Goal: Navigation & Orientation: Find specific page/section

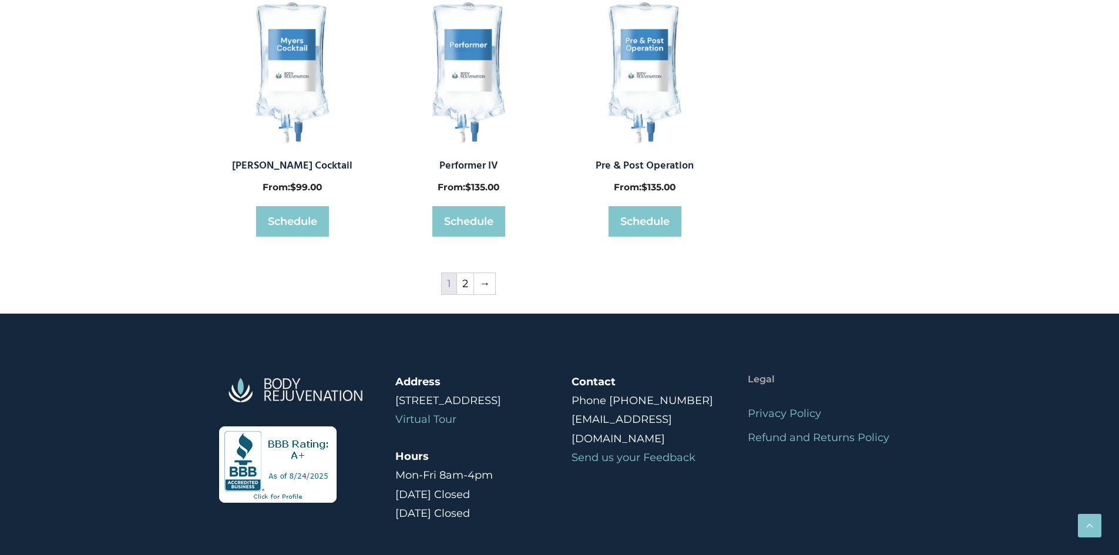
scroll to position [705, 0]
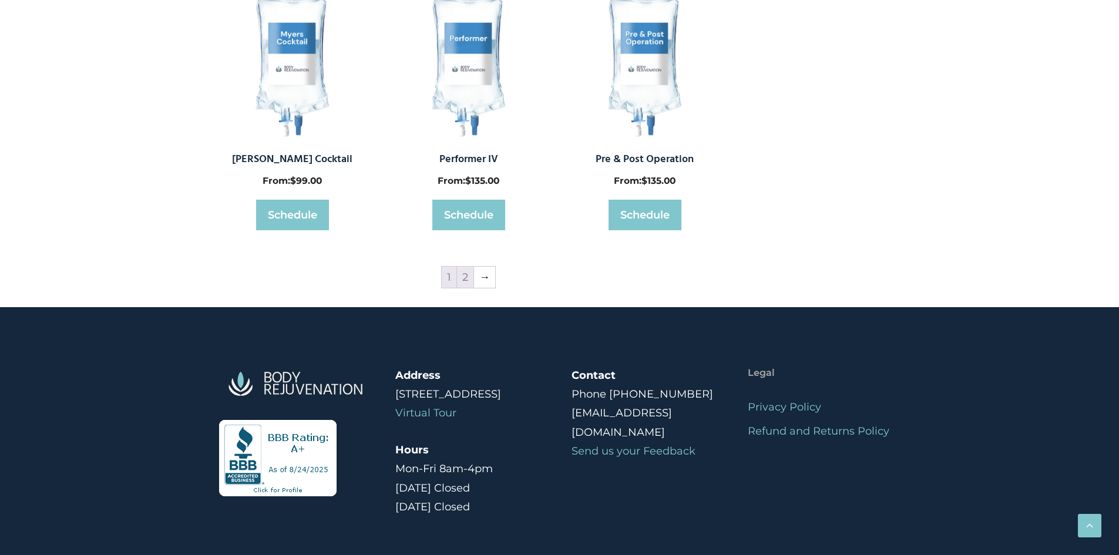
click at [466, 278] on link "2" at bounding box center [465, 277] width 16 height 21
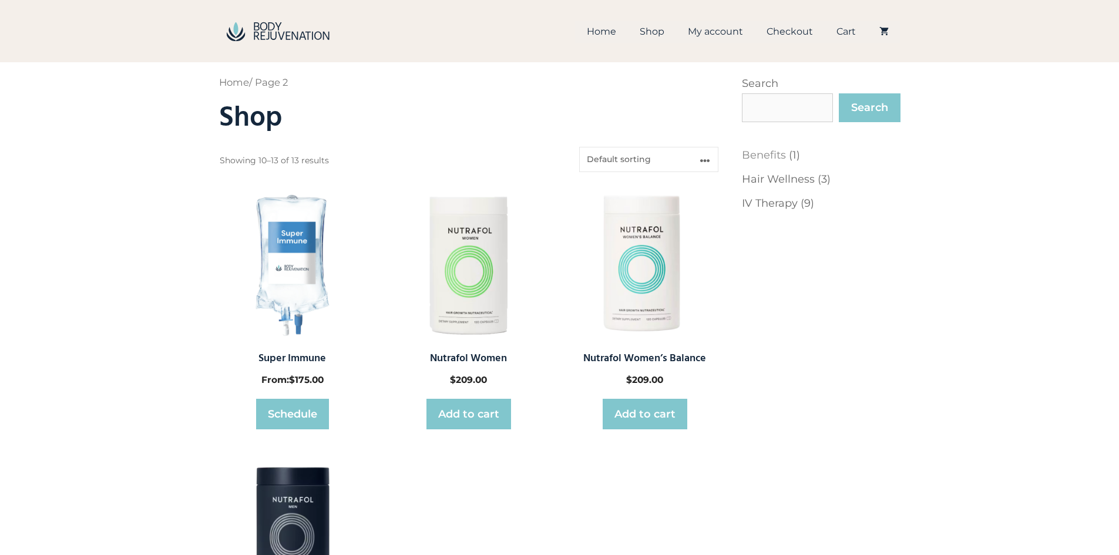
click at [772, 156] on span "Benefits" at bounding box center [764, 155] width 44 height 13
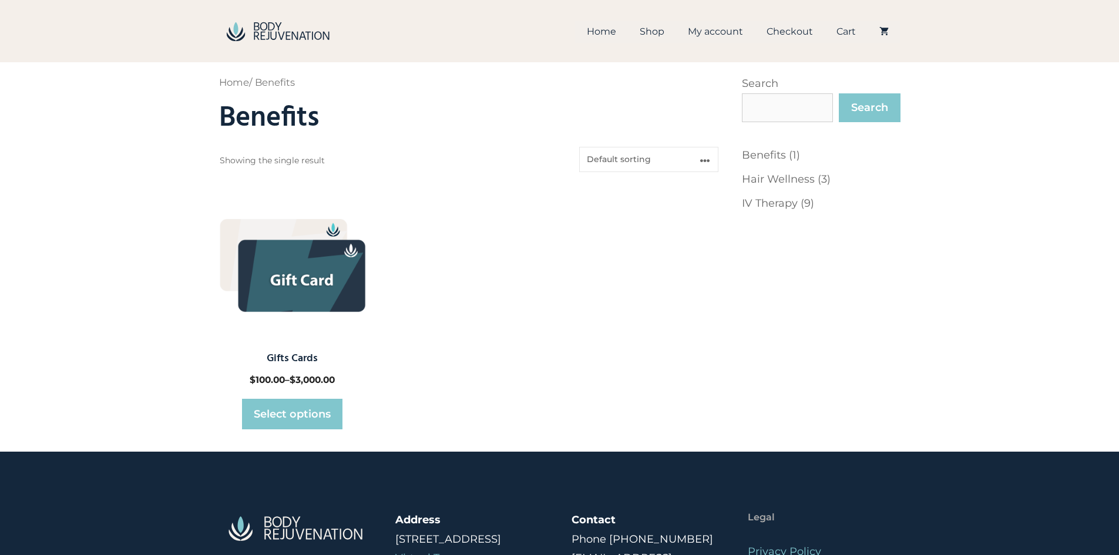
click at [655, 32] on link "Shop" at bounding box center [652, 32] width 48 height 22
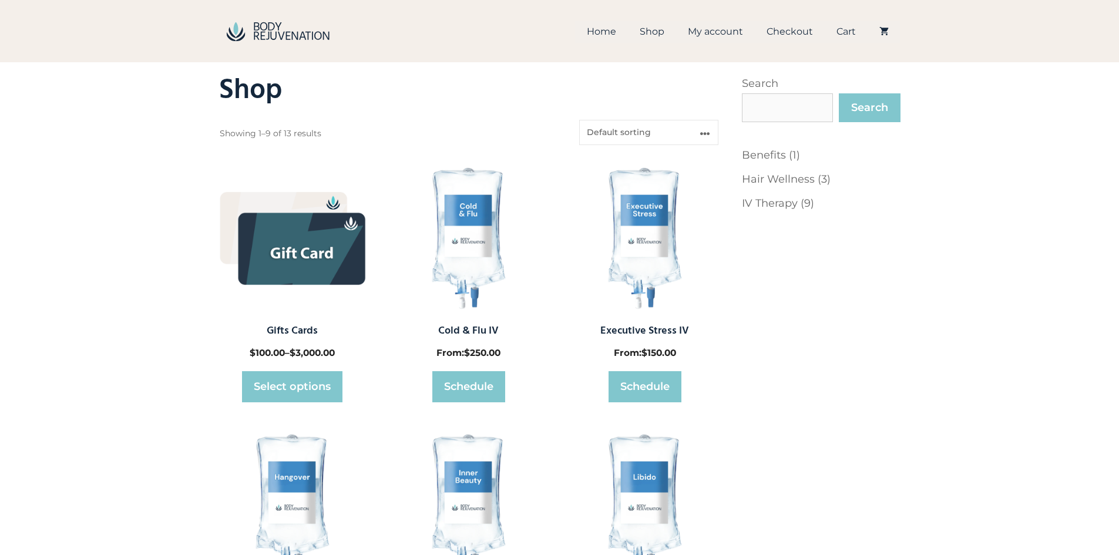
click at [597, 32] on link "Home" at bounding box center [601, 32] width 53 height 22
